Goal: Task Accomplishment & Management: Use online tool/utility

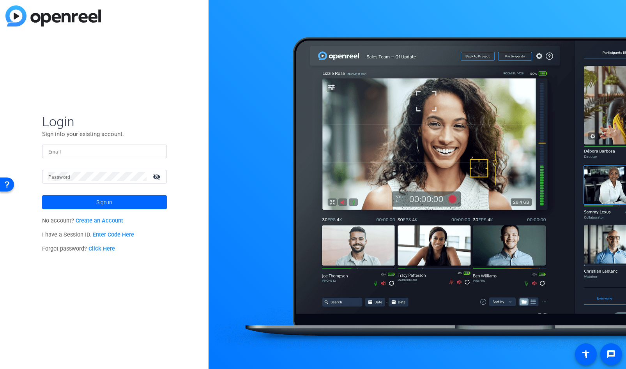
click at [66, 152] on input "Email" at bounding box center [104, 151] width 112 height 9
type input "[EMAIL_ADDRESS][DOMAIN_NAME]"
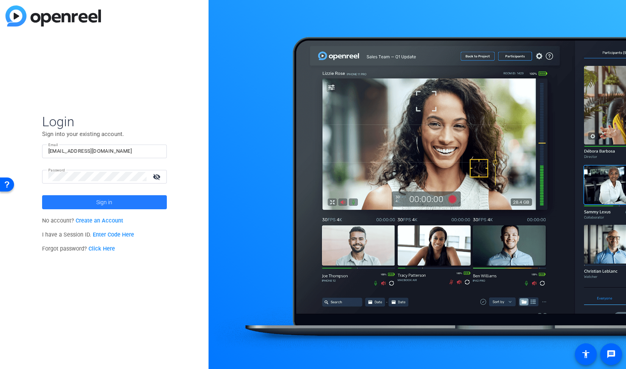
click at [74, 201] on span at bounding box center [104, 202] width 125 height 19
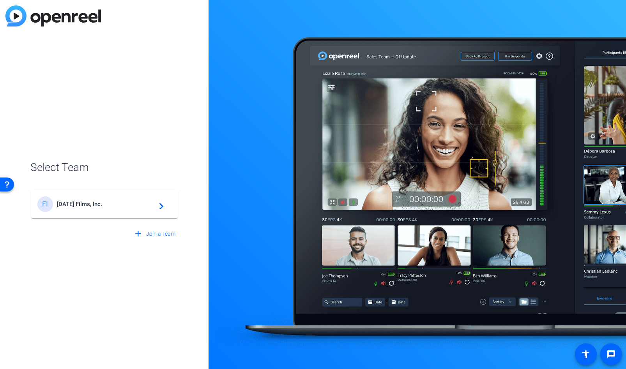
click at [73, 202] on span "Friday's Films, Inc." at bounding box center [105, 204] width 97 height 7
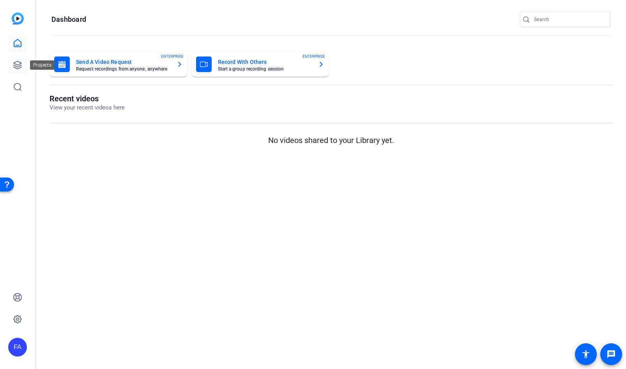
click at [23, 65] on link at bounding box center [17, 65] width 19 height 19
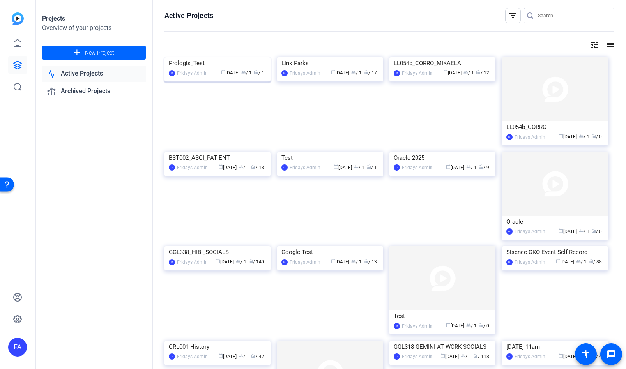
click at [205, 69] on div "Prologis_Test" at bounding box center [217, 63] width 97 height 12
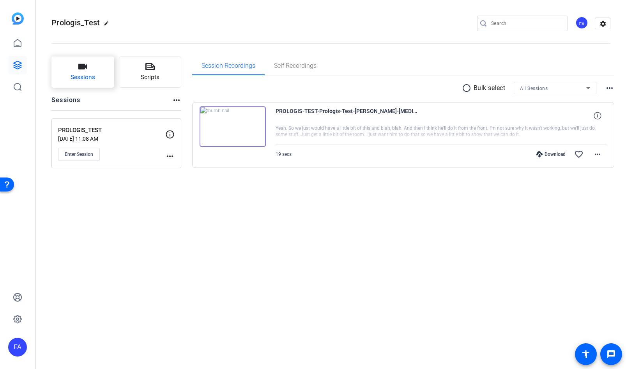
click at [80, 69] on icon "button" at bounding box center [82, 66] width 9 height 5
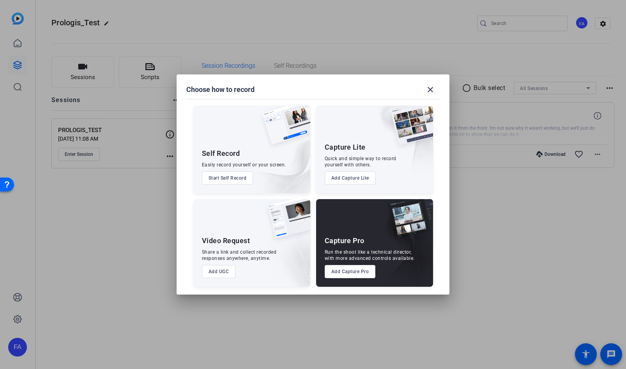
click at [351, 271] on button "Add Capture Pro" at bounding box center [350, 271] width 51 height 13
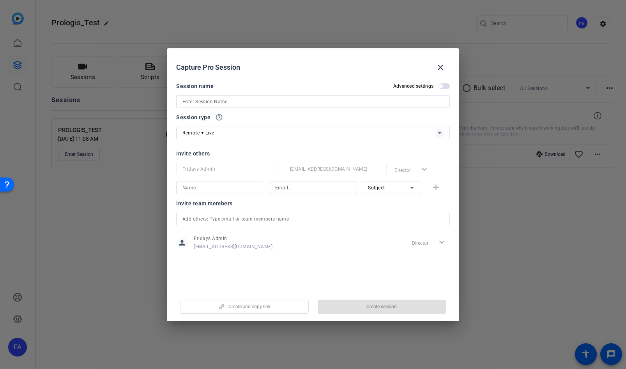
click at [198, 102] on input at bounding box center [312, 101] width 261 height 9
click at [257, 89] on div "Session name Advanced settings" at bounding box center [313, 85] width 274 height 9
click at [220, 101] on input "PRL202_MIKE_K" at bounding box center [312, 101] width 261 height 9
drag, startPoint x: 202, startPoint y: 101, endPoint x: 206, endPoint y: 107, distance: 6.6
click at [225, 103] on input "PRL202_MIKE_K" at bounding box center [312, 101] width 261 height 9
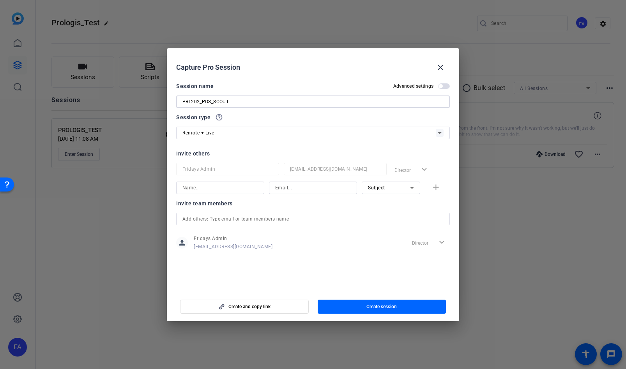
click at [209, 101] on input "PRL202_POS_SCOUT" at bounding box center [312, 101] width 261 height 9
type input "PRL202_POD_SCOUT"
click at [259, 92] on div "Session name Advanced settings PRL202_POD_SCOUT" at bounding box center [313, 94] width 274 height 27
click at [250, 131] on div "Remote + Live" at bounding box center [308, 133] width 253 height 10
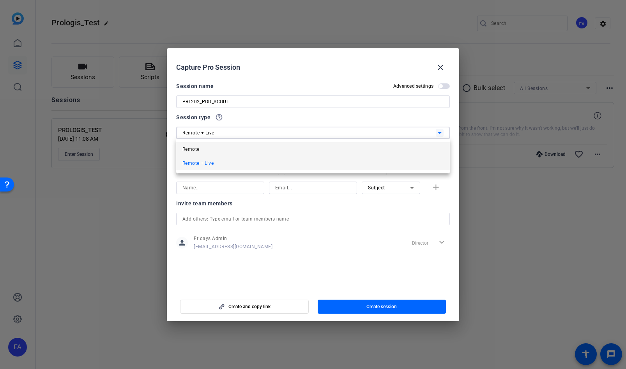
click at [216, 148] on mat-option "Remote" at bounding box center [313, 149] width 274 height 14
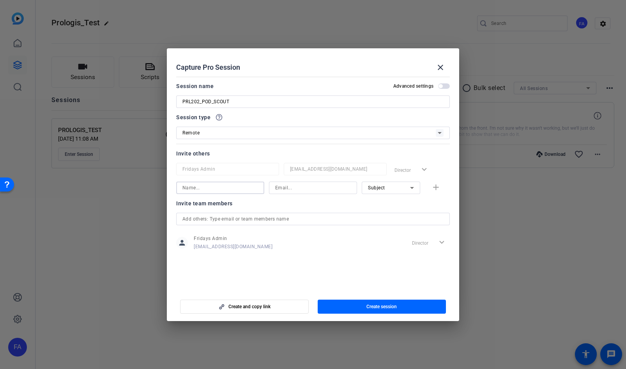
click at [223, 191] on input at bounding box center [220, 187] width 76 height 9
type input "[PERSON_NAME]"
type input "[PERSON_NAME][EMAIL_ADDRESS][DOMAIN_NAME]"
click at [387, 191] on div "Subject" at bounding box center [389, 188] width 42 height 10
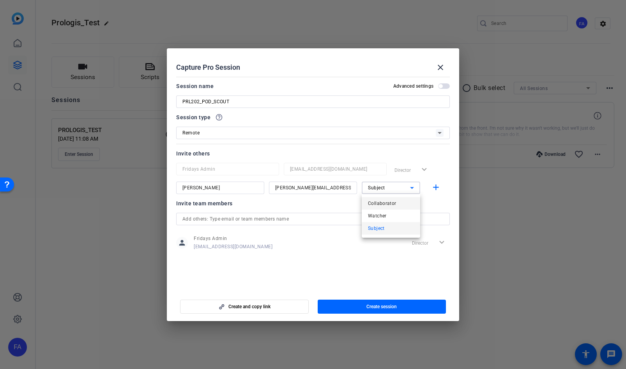
click at [387, 204] on span "Collaborator" at bounding box center [382, 203] width 28 height 9
click at [387, 203] on div "Invite team members" at bounding box center [313, 203] width 274 height 9
click at [436, 186] on mat-icon "add" at bounding box center [436, 188] width 10 height 10
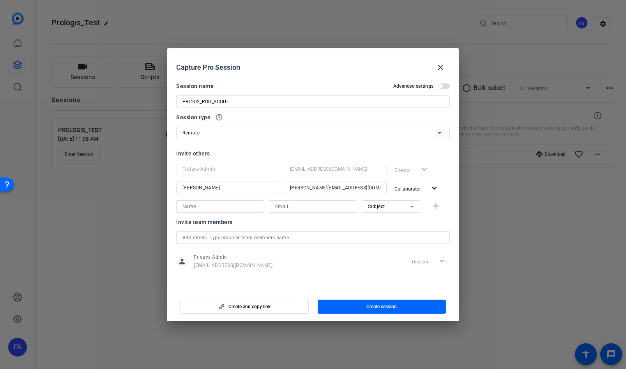
click at [384, 222] on div "Invite team members" at bounding box center [313, 222] width 274 height 9
click at [390, 308] on span "Create session" at bounding box center [382, 307] width 30 height 6
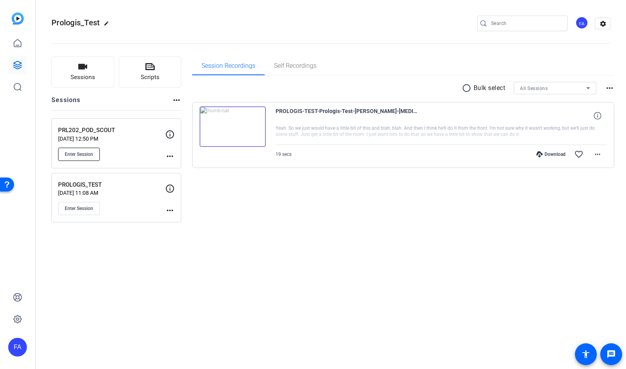
click at [85, 155] on span "Enter Session" at bounding box center [79, 154] width 28 height 6
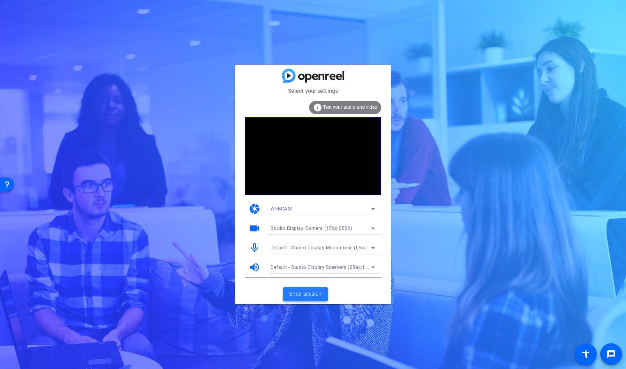
click at [292, 292] on span "Enter session" at bounding box center [305, 294] width 32 height 8
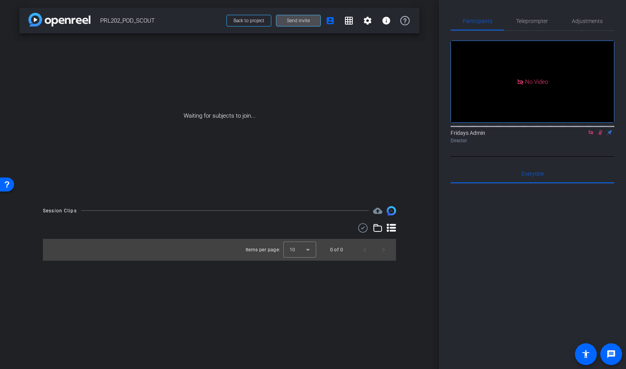
click at [287, 18] on span "Send invite" at bounding box center [298, 21] width 23 height 6
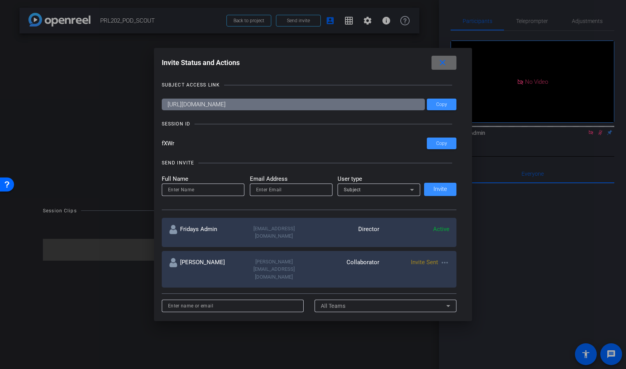
click at [0, 0] on mat-icon "close" at bounding box center [0, 0] width 0 height 0
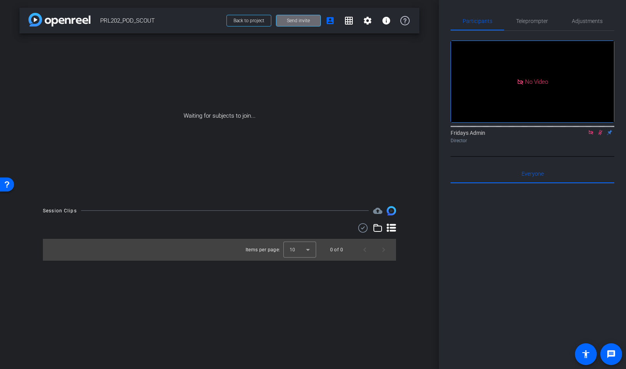
click at [297, 22] on span "Send invite" at bounding box center [298, 21] width 23 height 6
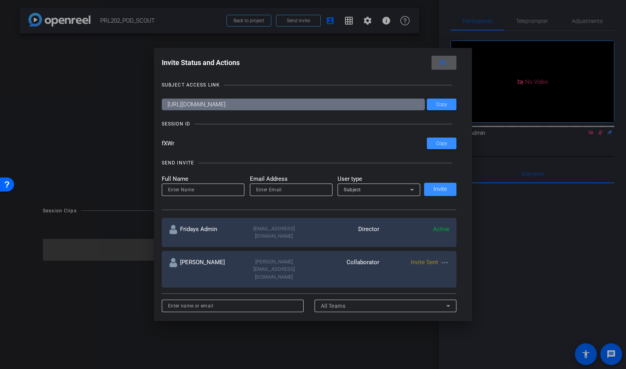
click at [447, 65] on span at bounding box center [444, 62] width 25 height 19
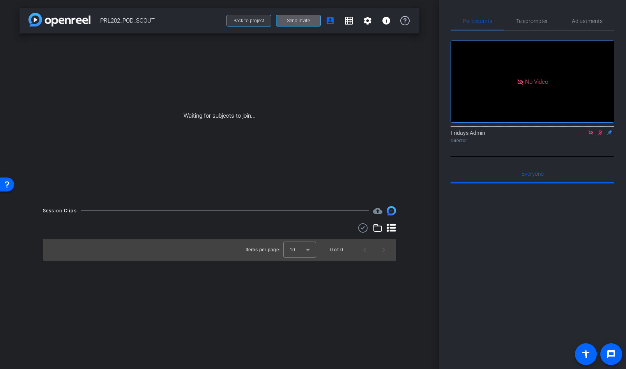
click at [256, 21] on span "Back to project" at bounding box center [249, 20] width 31 height 5
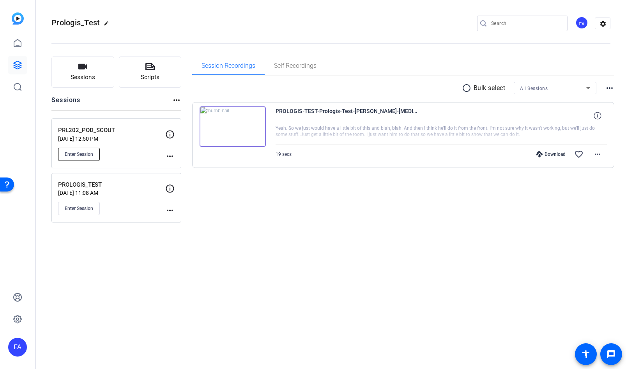
click at [76, 156] on span "Enter Session" at bounding box center [79, 154] width 28 height 6
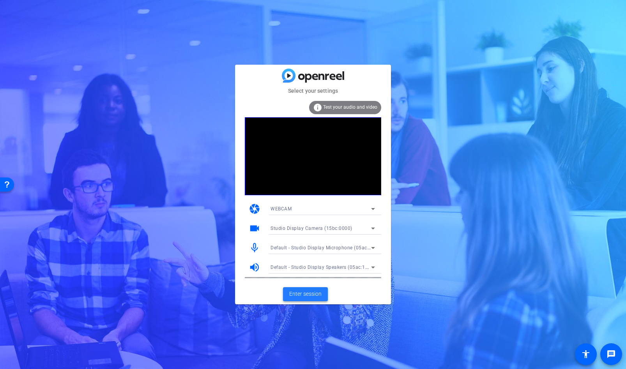
click at [315, 294] on span "Enter session" at bounding box center [305, 294] width 32 height 8
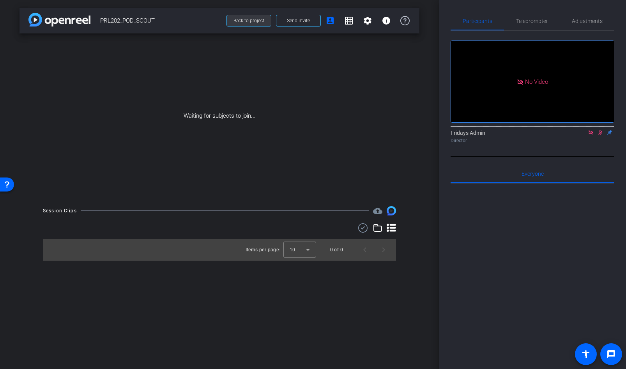
click at [256, 22] on span "Back to project" at bounding box center [249, 20] width 31 height 5
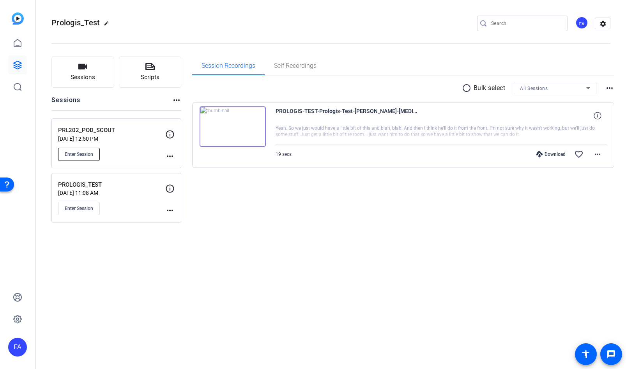
click at [77, 153] on span "Enter Session" at bounding box center [79, 154] width 28 height 6
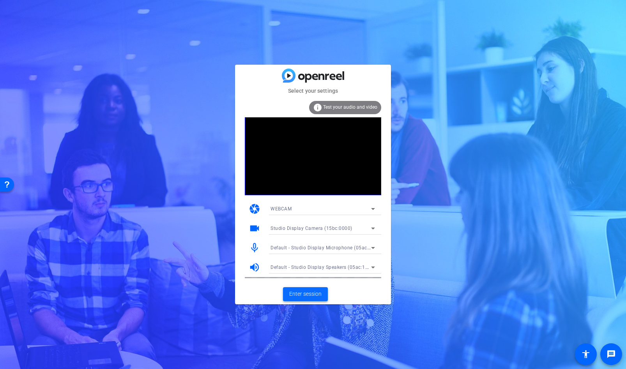
click at [296, 295] on span "Enter session" at bounding box center [305, 294] width 32 height 8
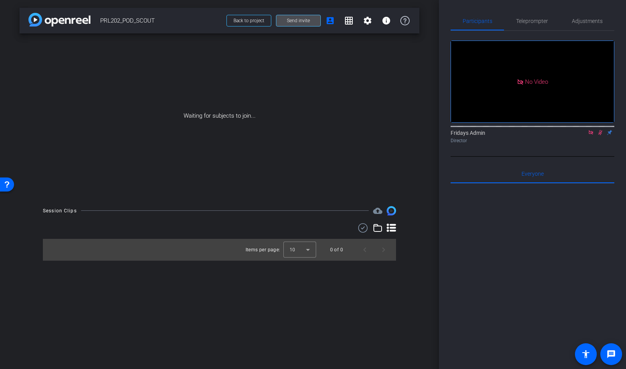
click at [305, 21] on span "Send invite" at bounding box center [298, 21] width 23 height 6
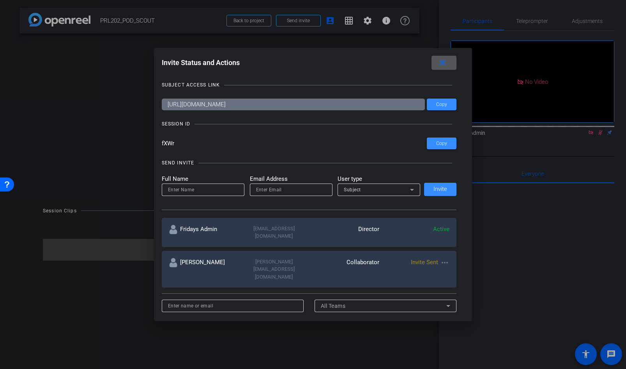
click at [435, 61] on span at bounding box center [444, 62] width 25 height 19
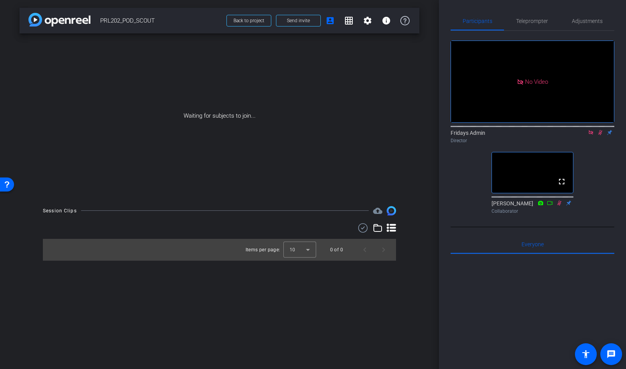
click at [590, 135] on icon at bounding box center [591, 132] width 4 height 4
drag, startPoint x: 592, startPoint y: 144, endPoint x: 591, endPoint y: 150, distance: 6.3
click at [592, 135] on icon at bounding box center [591, 132] width 4 height 5
click at [556, 227] on div "fullscreen settings Fridays Admin flip Director fullscreen [PERSON_NAME] Collab…" at bounding box center [533, 129] width 164 height 197
click at [590, 135] on icon at bounding box center [591, 132] width 6 height 5
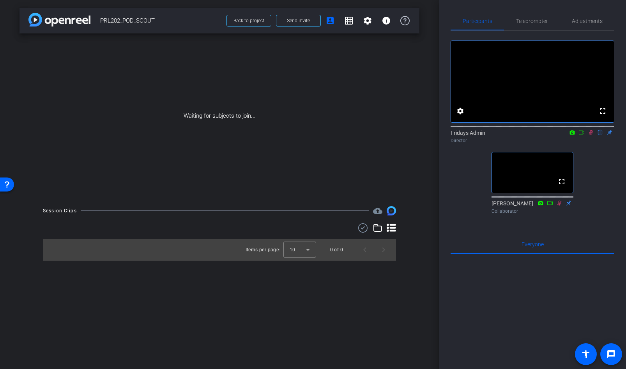
click at [581, 135] on icon at bounding box center [582, 132] width 6 height 5
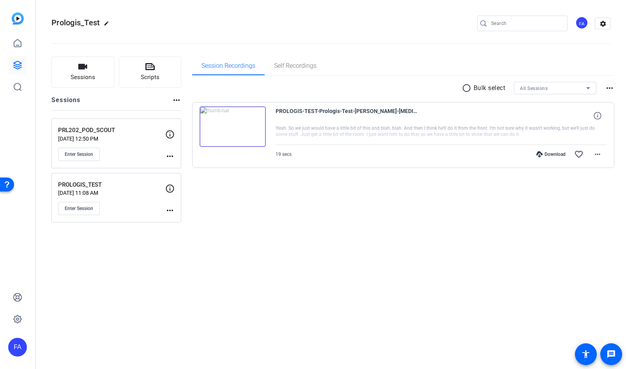
click at [120, 220] on div "PROLOGIS_TEST Sep 08, 2025 @ 11:08 AM Enter Session more_horiz" at bounding box center [116, 198] width 130 height 50
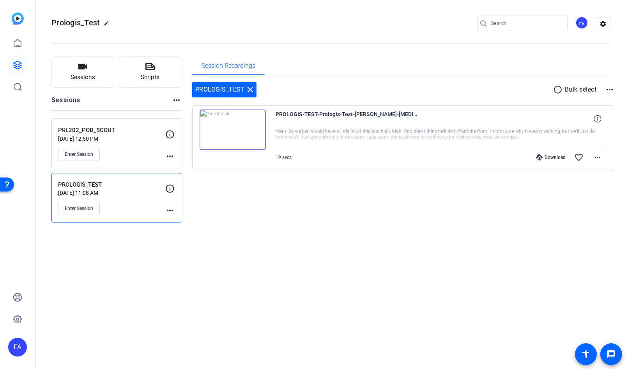
drag, startPoint x: 201, startPoint y: 266, endPoint x: 215, endPoint y: 272, distance: 15.9
click at [201, 266] on div "Prologis_Test edit FA settings Sessions Scripts Sessions more_horiz PRL202_POD_…" at bounding box center [331, 184] width 590 height 369
click at [81, 71] on icon "button" at bounding box center [82, 66] width 9 height 9
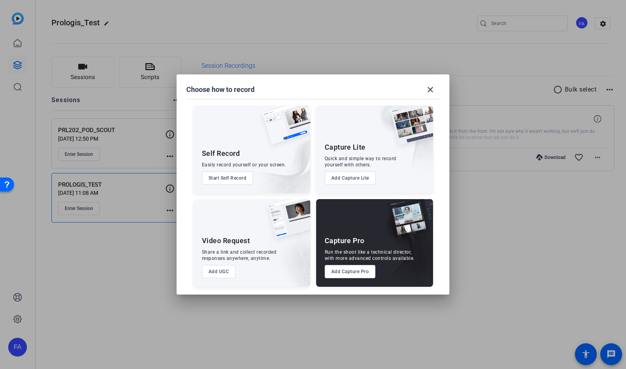
click at [0, 0] on button "Add Capture Pro" at bounding box center [0, 0] width 0 height 0
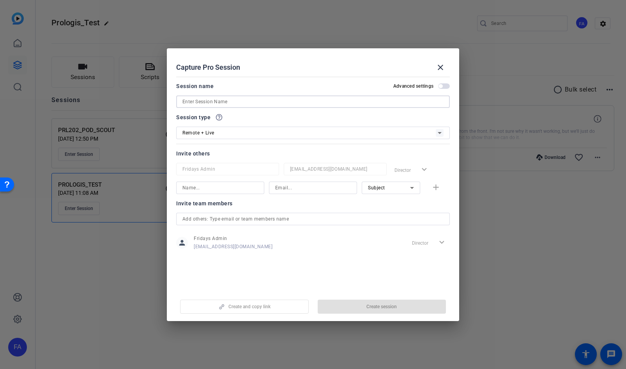
click at [227, 102] on input at bounding box center [312, 101] width 261 height 9
type input "PROLOGIS_202_MK"
click at [237, 130] on div "Remote + Live" at bounding box center [308, 133] width 253 height 10
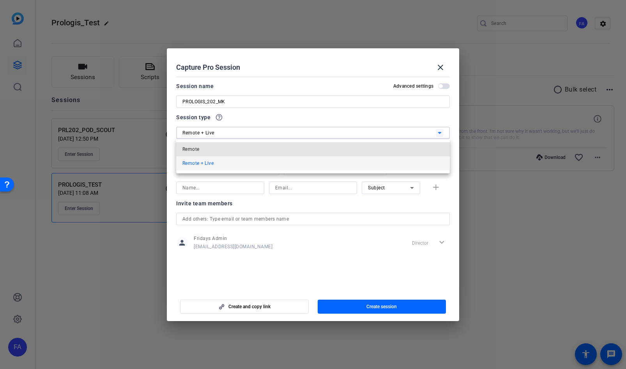
drag, startPoint x: 219, startPoint y: 147, endPoint x: 212, endPoint y: 147, distance: 6.6
click at [219, 147] on mat-option "Remote" at bounding box center [313, 149] width 274 height 14
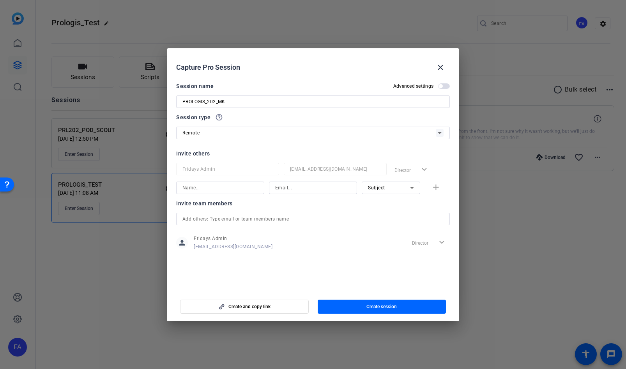
click at [0, 0] on div "Invite others" at bounding box center [0, 0] width 0 height 0
click at [218, 191] on input at bounding box center [220, 187] width 76 height 9
type input "[PERSON_NAME]"
click at [308, 190] on input at bounding box center [313, 187] width 76 height 9
type input "[PERSON_NAME][EMAIL_ADDRESS][DOMAIN_NAME]"
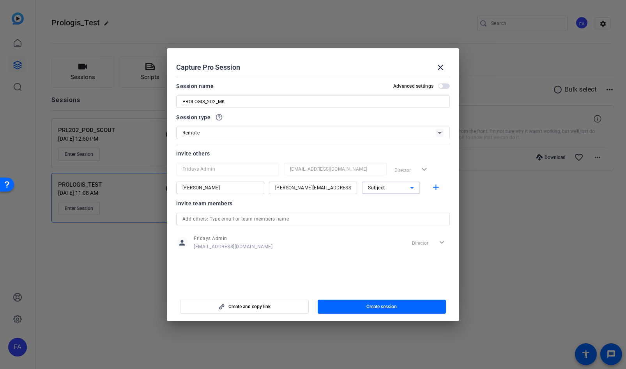
click at [407, 187] on icon at bounding box center [411, 187] width 9 height 9
click at [396, 204] on mat-option "Collaborator" at bounding box center [391, 203] width 58 height 12
drag, startPoint x: 402, startPoint y: 202, endPoint x: 432, endPoint y: 198, distance: 29.9
click at [402, 202] on div at bounding box center [391, 198] width 58 height 9
click at [438, 188] on mat-icon "add" at bounding box center [436, 188] width 10 height 10
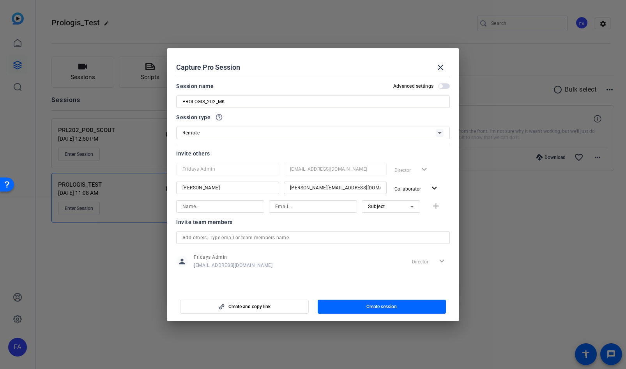
click at [419, 223] on div "Invite team members" at bounding box center [313, 222] width 274 height 9
click at [387, 307] on span "Create session" at bounding box center [382, 307] width 30 height 6
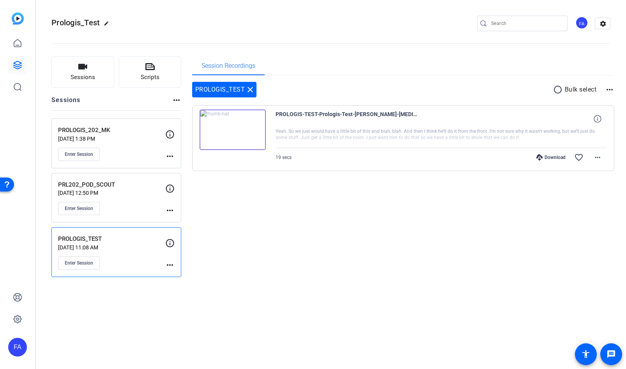
click at [168, 155] on mat-icon "more_horiz" at bounding box center [169, 156] width 9 height 9
click at [174, 167] on span "Edit Session" at bounding box center [189, 167] width 35 height 9
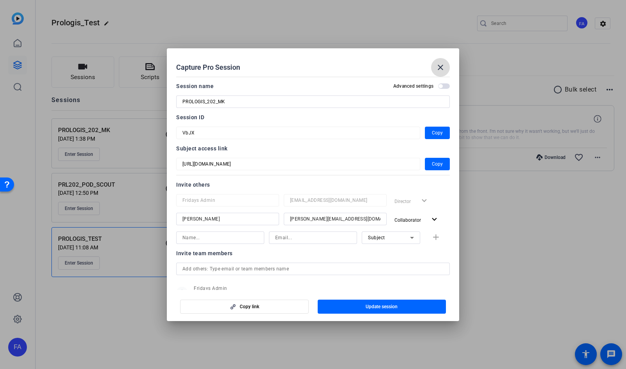
click at [436, 65] on mat-icon "close" at bounding box center [440, 67] width 9 height 9
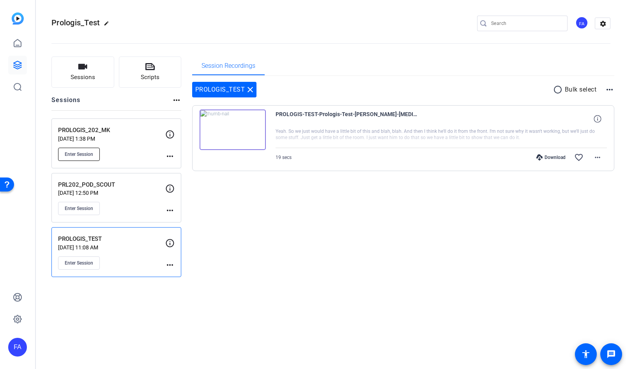
click at [89, 152] on span "Enter Session" at bounding box center [79, 154] width 28 height 6
click at [238, 276] on div "Session Recordings PROLOGIS_TEST close radio_button_unchecked Bulk select more_…" at bounding box center [403, 167] width 423 height 221
click at [81, 261] on span "Enter Session" at bounding box center [79, 263] width 28 height 6
click at [17, 348] on div "FA" at bounding box center [17, 347] width 19 height 19
click at [98, 342] on mat-icon "logout" at bounding box center [93, 340] width 9 height 9
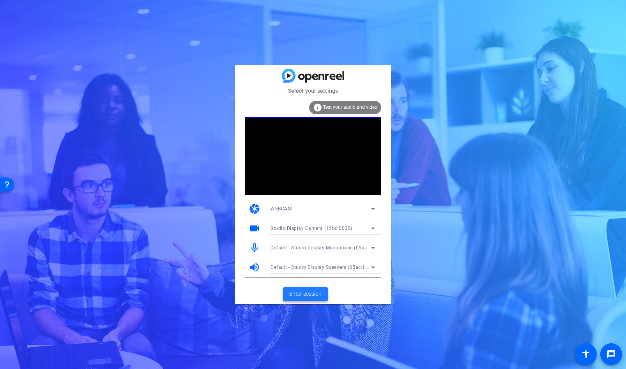
click at [305, 297] on span "Enter session" at bounding box center [305, 294] width 32 height 8
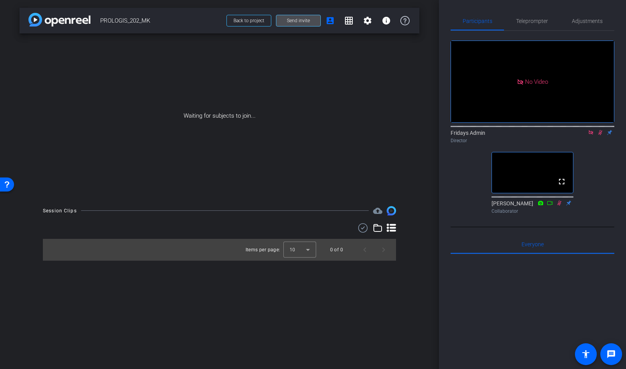
click at [307, 21] on span "Send invite" at bounding box center [298, 21] width 23 height 6
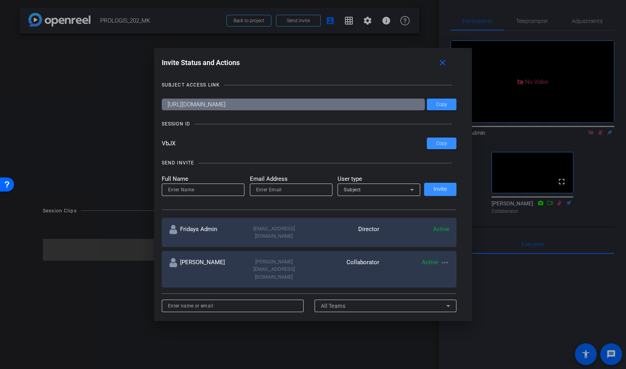
click at [206, 147] on input "VbJX" at bounding box center [295, 144] width 266 height 12
click at [444, 63] on mat-icon "close" at bounding box center [443, 63] width 10 height 10
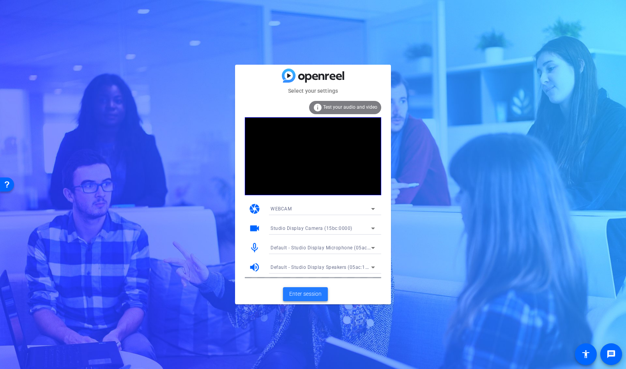
click at [314, 291] on span "Enter session" at bounding box center [305, 294] width 32 height 8
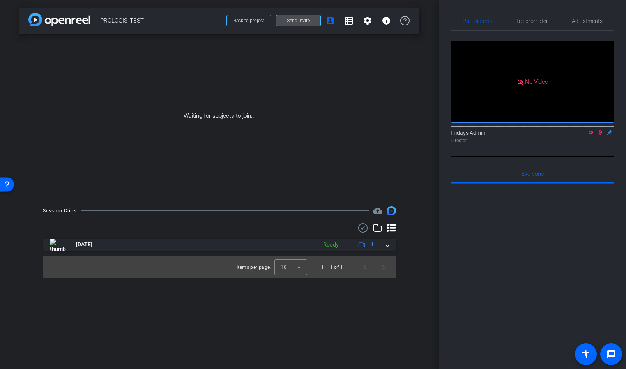
click at [293, 20] on span "Send invite" at bounding box center [298, 21] width 23 height 6
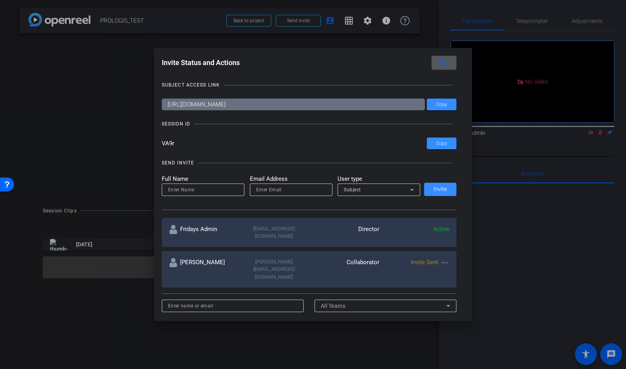
click at [0, 0] on mat-icon "close" at bounding box center [0, 0] width 0 height 0
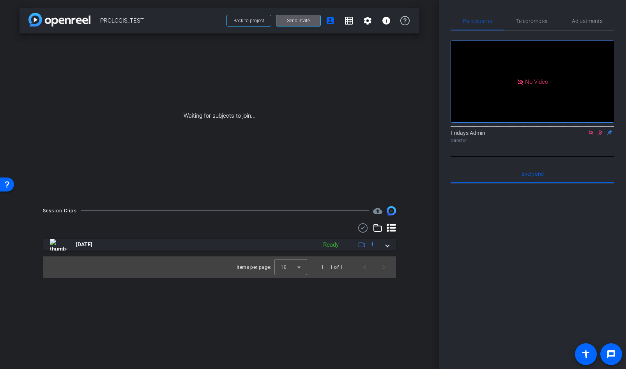
click at [446, 66] on div "Participants Teleprompter Adjustments No Video Fridays Admin Director Everyone …" at bounding box center [532, 184] width 187 height 369
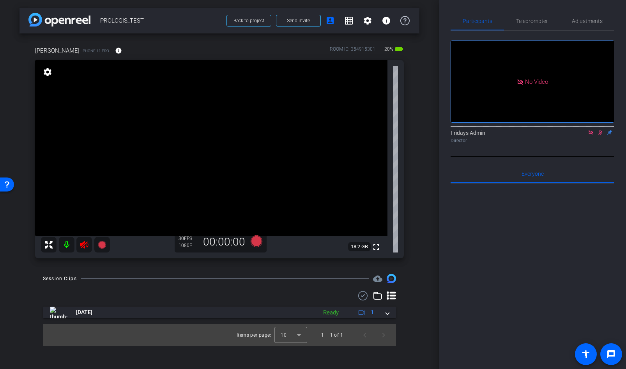
click at [602, 135] on icon at bounding box center [600, 132] width 6 height 5
drag, startPoint x: 590, startPoint y: 142, endPoint x: 588, endPoint y: 149, distance: 7.8
click at [590, 135] on icon at bounding box center [591, 132] width 4 height 4
drag, startPoint x: 86, startPoint y: 244, endPoint x: 83, endPoint y: 248, distance: 4.9
click at [85, 244] on icon at bounding box center [84, 244] width 9 height 9
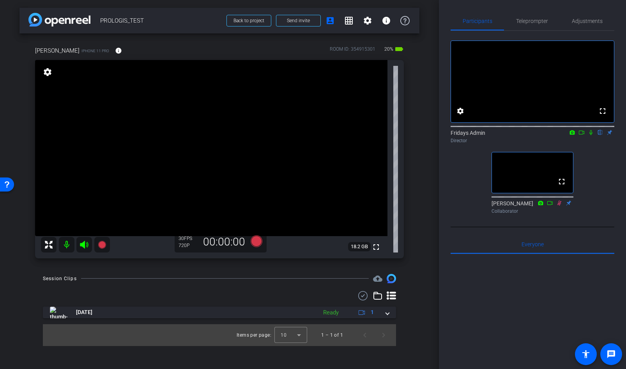
click at [561, 206] on icon at bounding box center [559, 202] width 6 height 5
click at [583, 24] on span "Adjustments" at bounding box center [587, 20] width 31 height 5
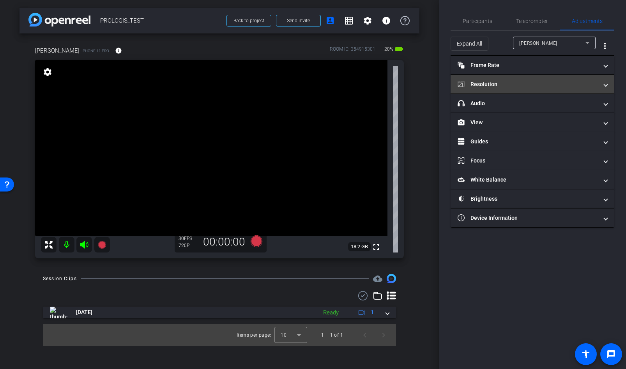
click at [487, 86] on mat-panel-title "Resolution" at bounding box center [528, 84] width 140 height 8
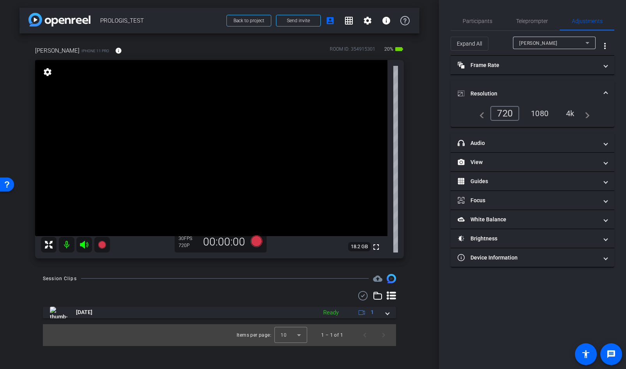
click at [546, 113] on div "1080" at bounding box center [539, 113] width 29 height 13
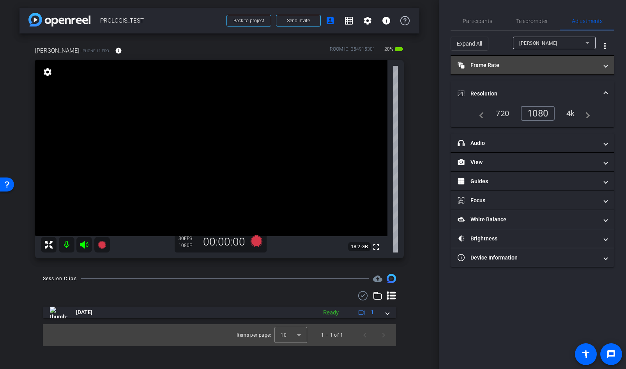
click at [517, 67] on mat-panel-title "Frame Rate Frame Rate" at bounding box center [528, 65] width 140 height 8
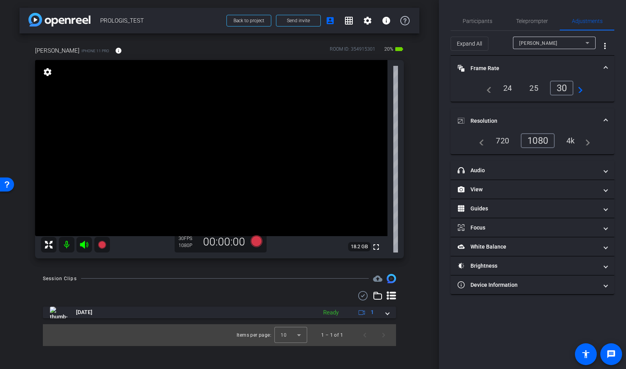
click at [505, 85] on div "24" at bounding box center [508, 87] width 21 height 13
click at [257, 242] on icon at bounding box center [257, 241] width 12 height 12
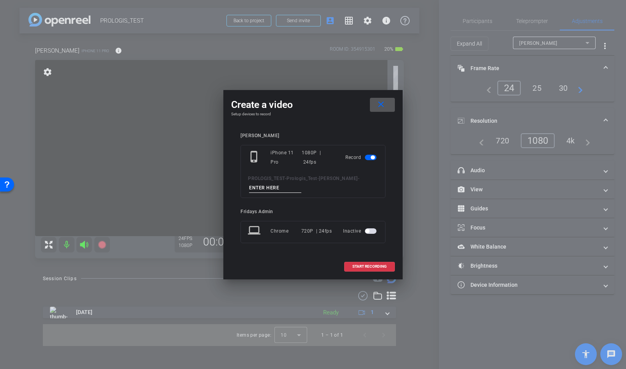
click at [272, 189] on input at bounding box center [275, 188] width 52 height 10
type input "PRL202_MIKE"
click at [372, 268] on span "START RECORDING" at bounding box center [370, 267] width 34 height 4
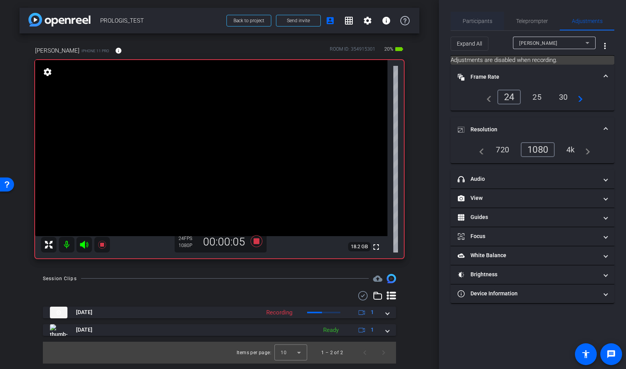
click at [480, 17] on span "Participants" at bounding box center [478, 21] width 30 height 19
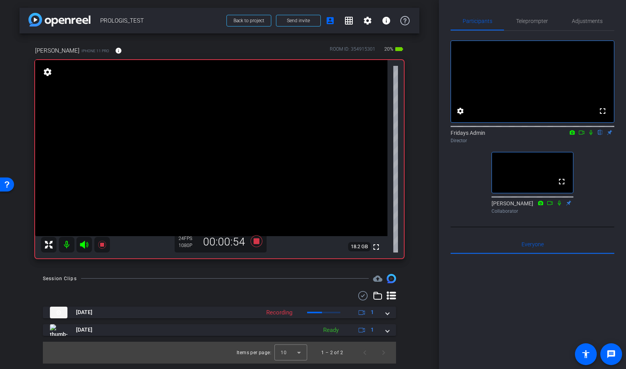
drag, startPoint x: 592, startPoint y: 141, endPoint x: 593, endPoint y: 152, distance: 11.3
click at [592, 135] on icon at bounding box center [591, 132] width 6 height 5
click at [591, 135] on icon at bounding box center [591, 132] width 4 height 5
click at [590, 135] on icon at bounding box center [591, 132] width 6 height 5
drag, startPoint x: 590, startPoint y: 144, endPoint x: 589, endPoint y: 156, distance: 12.1
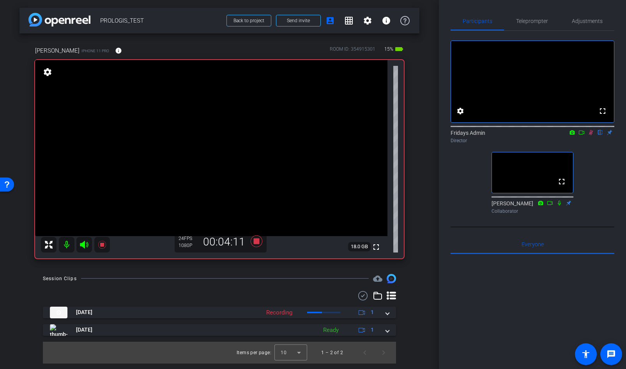
click at [589, 135] on icon at bounding box center [591, 132] width 6 height 5
click at [255, 241] on icon at bounding box center [257, 241] width 12 height 12
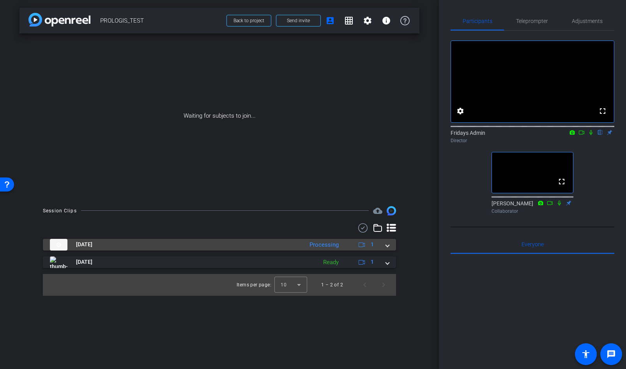
click at [388, 248] on span at bounding box center [387, 245] width 3 height 8
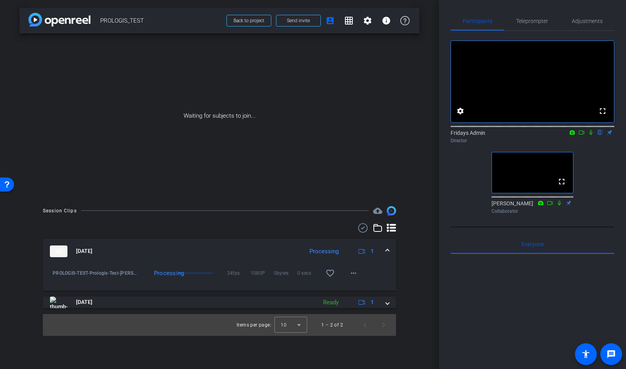
click at [399, 260] on div "Session Clips cloud_upload [DATE] Processing 1 PROLOGIS-TEST-Prologis-Test-[PER…" at bounding box center [219, 271] width 400 height 130
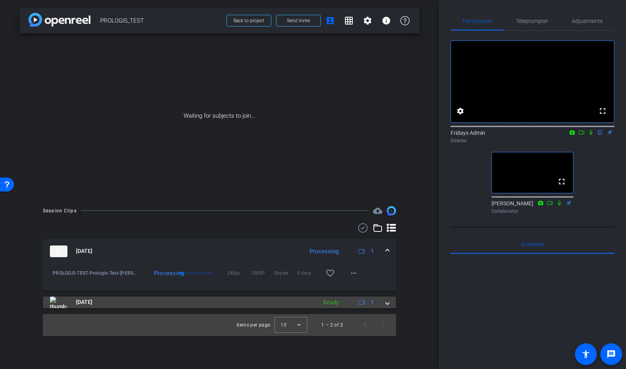
click at [388, 303] on span at bounding box center [387, 302] width 3 height 8
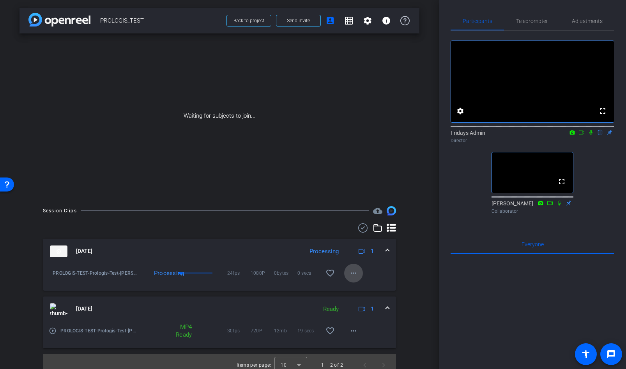
click at [355, 271] on mat-icon "more_horiz" at bounding box center [353, 273] width 9 height 9
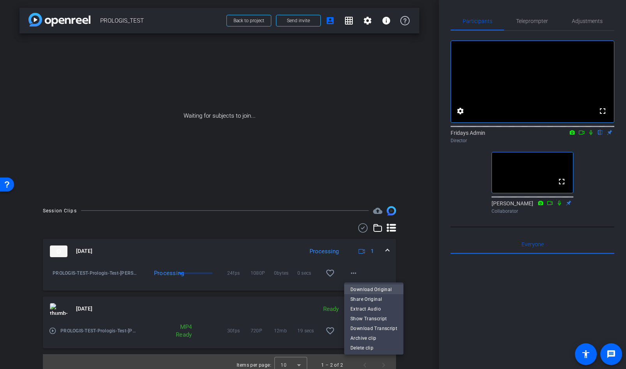
click at [365, 288] on span "Download Original" at bounding box center [374, 289] width 47 height 9
